Goal: Navigation & Orientation: Find specific page/section

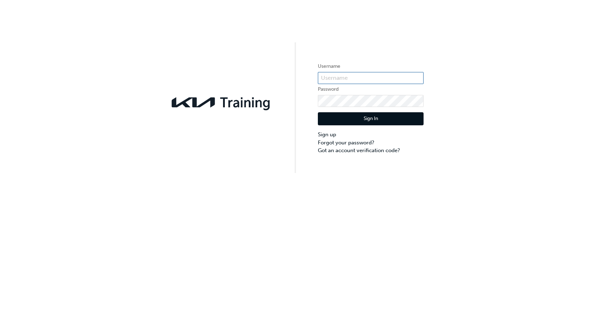
type input "KAU82441E4"
click at [343, 122] on button "Sign In" at bounding box center [371, 118] width 106 height 13
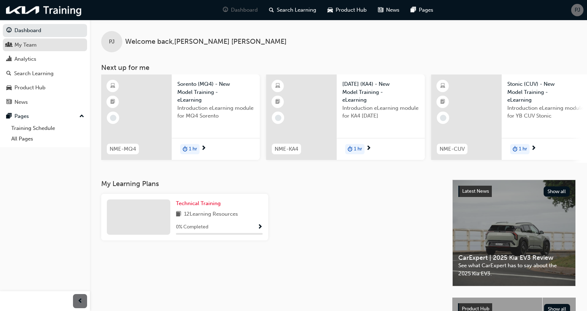
click at [36, 48] on div "My Team" at bounding box center [25, 45] width 22 height 8
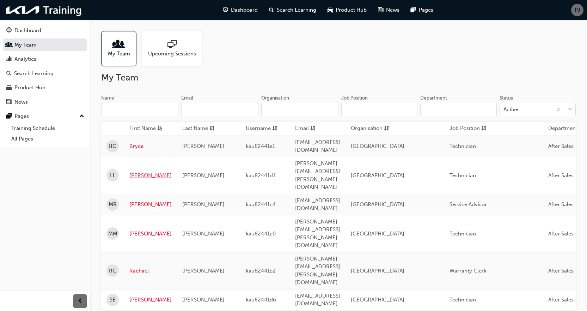
click at [131, 171] on link "[PERSON_NAME]" at bounding box center [150, 175] width 42 height 8
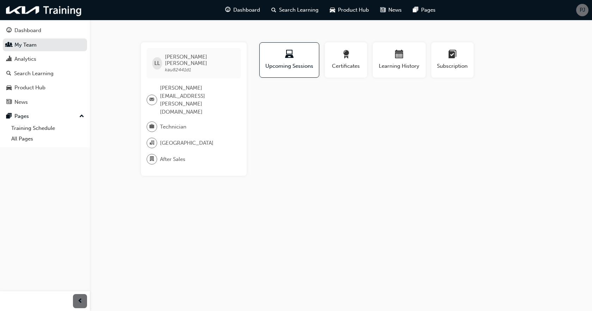
click at [584, 17] on div "Dashboard Search Learning Product Hub News Pages PJ" at bounding box center [296, 10] width 592 height 20
click at [582, 12] on span "PJ" at bounding box center [583, 10] width 6 height 8
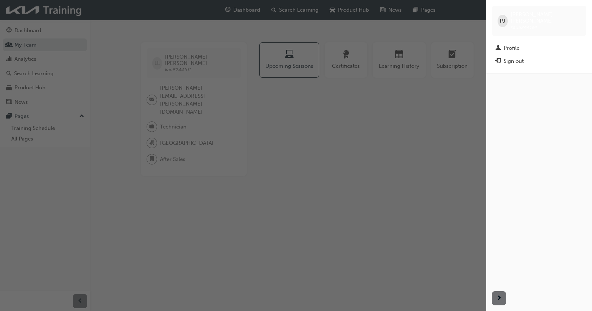
click at [445, 105] on div "button" at bounding box center [243, 155] width 487 height 311
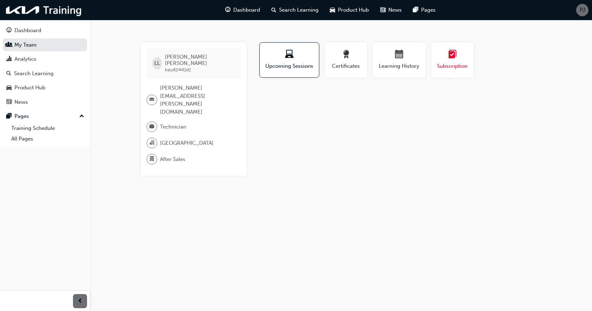
click at [455, 57] on span "learningplan-icon" at bounding box center [452, 55] width 8 height 10
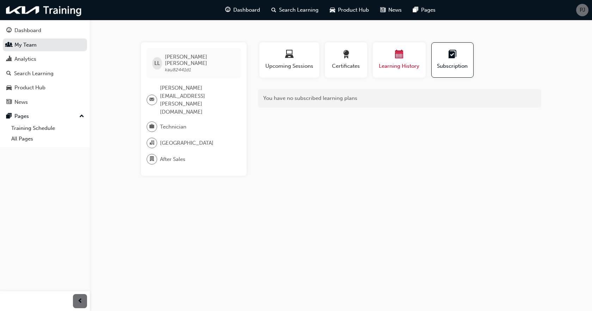
click at [397, 60] on span "calendar-icon" at bounding box center [399, 55] width 8 height 10
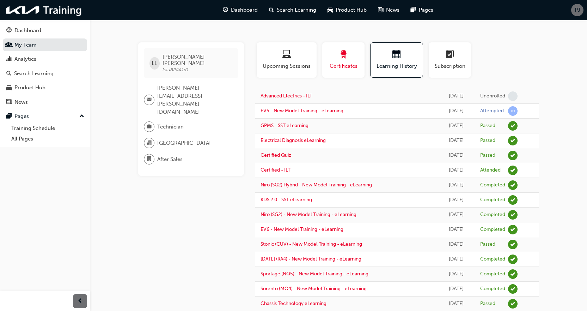
click at [337, 60] on div "button" at bounding box center [344, 55] width 32 height 11
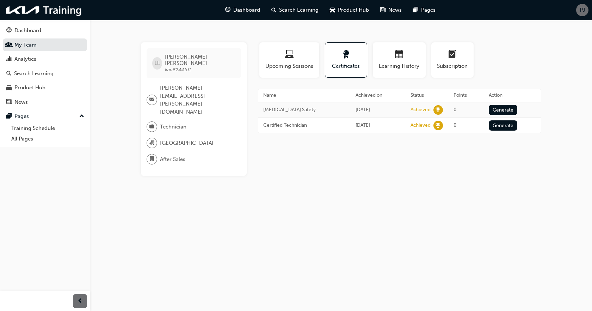
click at [410, 231] on div "[PERSON_NAME] kau82441d1 [PERSON_NAME][EMAIL_ADDRESS][PERSON_NAME][DOMAIN_NAME]…" at bounding box center [296, 155] width 592 height 311
click at [256, 12] on span "Dashboard" at bounding box center [246, 10] width 27 height 8
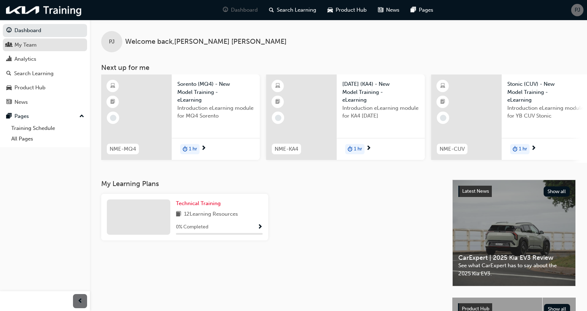
click at [32, 44] on div "My Team" at bounding box center [25, 45] width 22 height 8
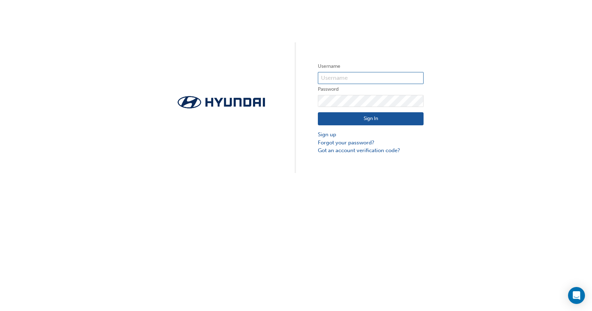
type input "36922"
click at [354, 123] on button "Sign In" at bounding box center [371, 118] width 106 height 13
